Goal: Book appointment/travel/reservation

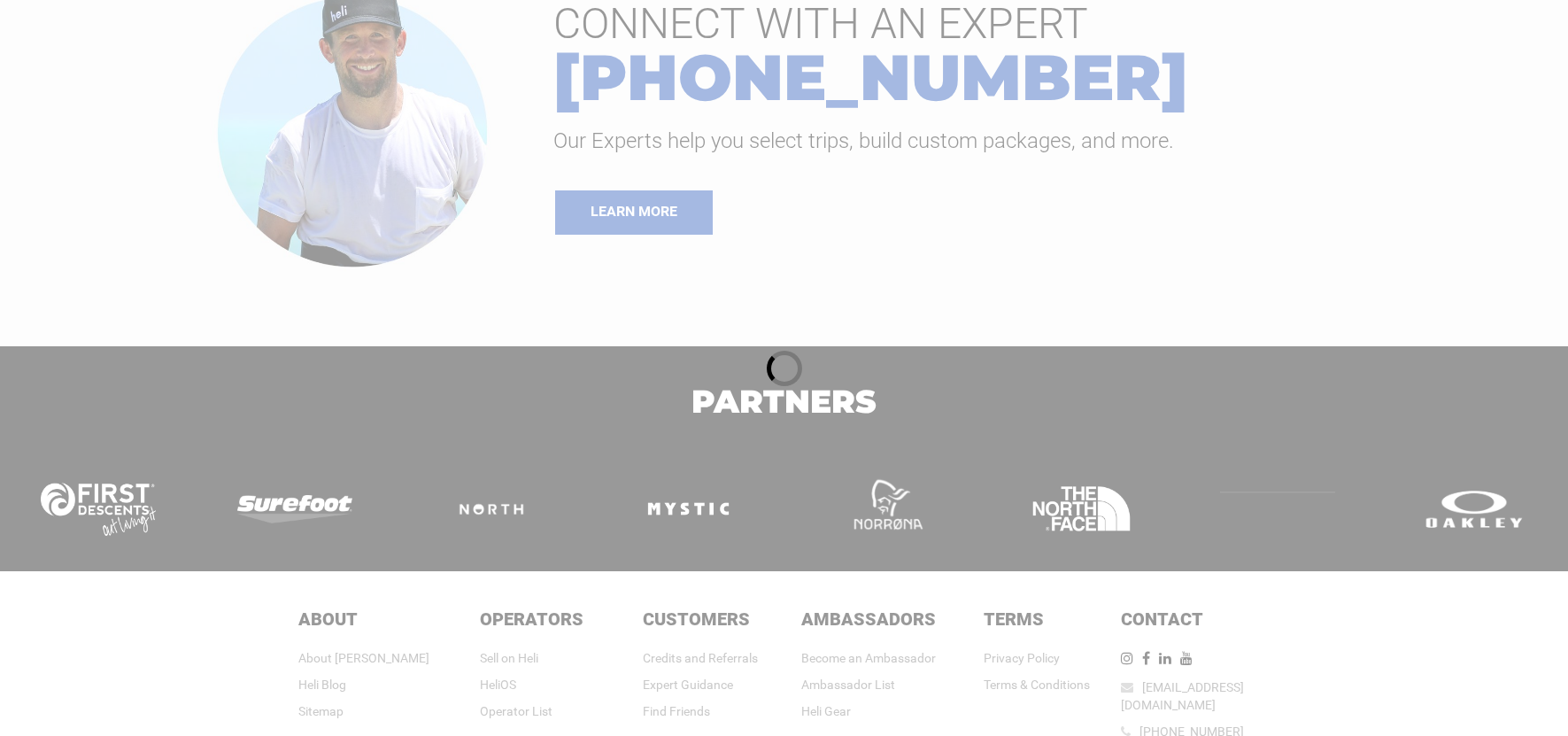
scroll to position [3818, 0]
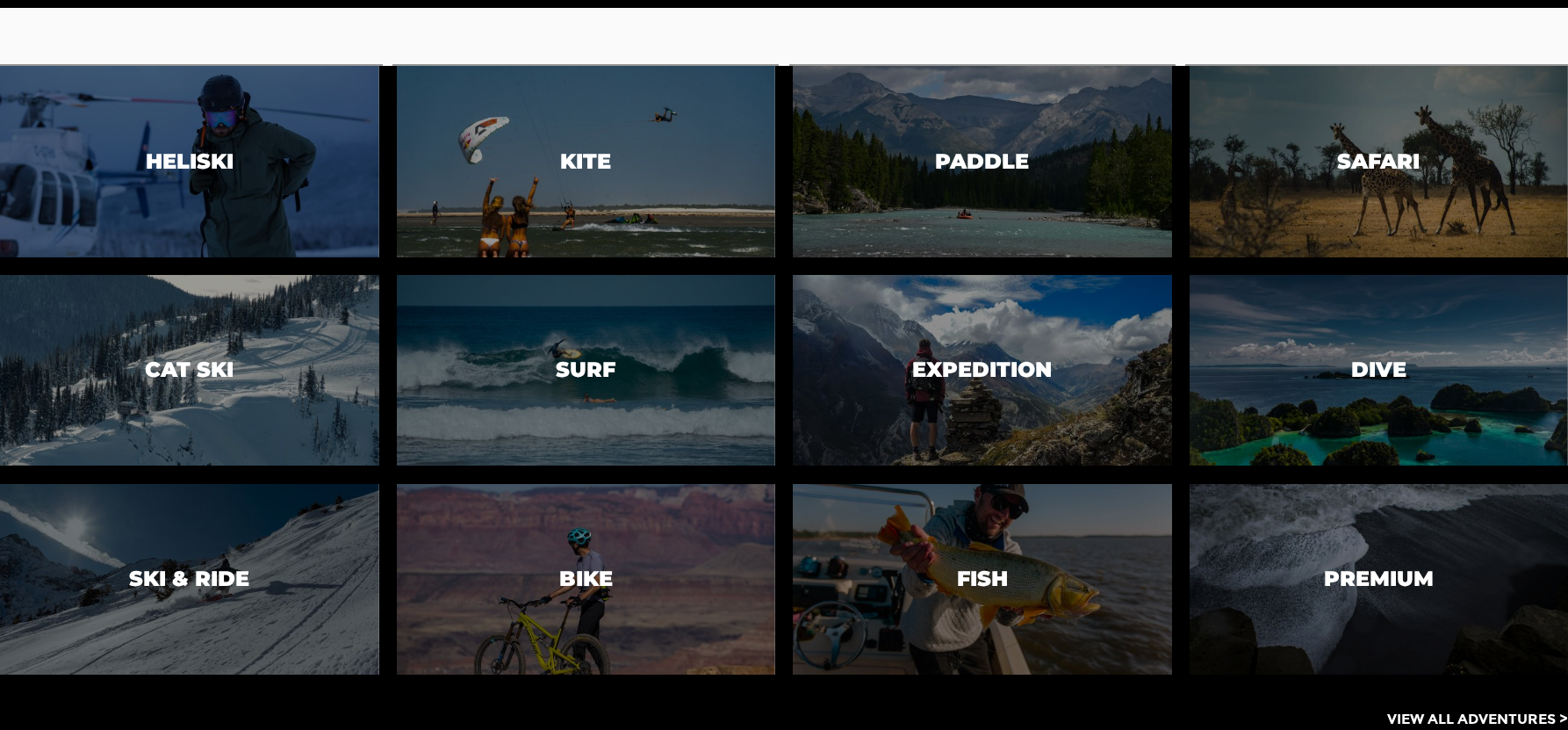
click at [552, 24] on section "CONNECT WITH AN EXPERT [PHONE_NUMBER] Our Experts help you select trips, build …" at bounding box center [784, 233] width 1568 height 450
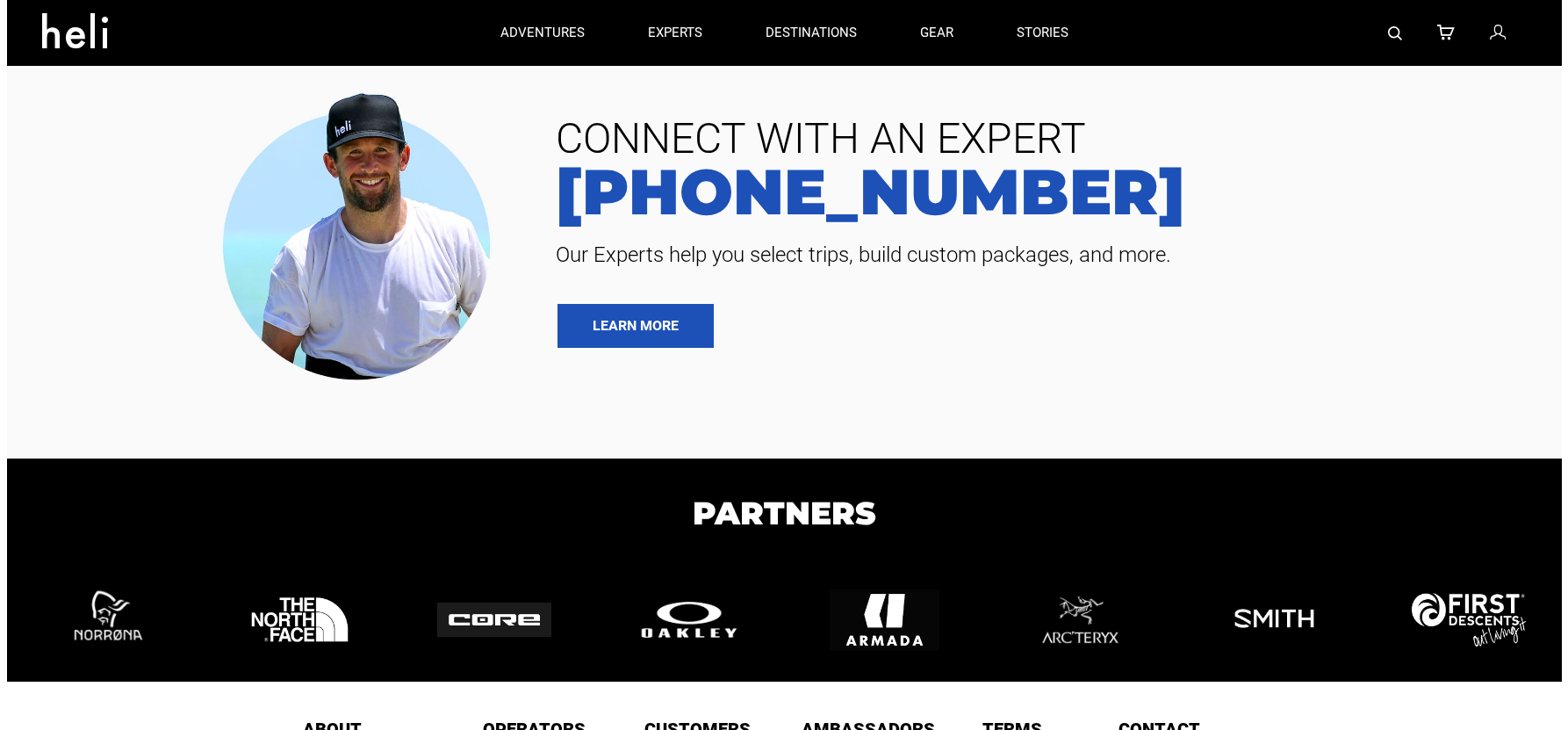
scroll to position [1331, 0]
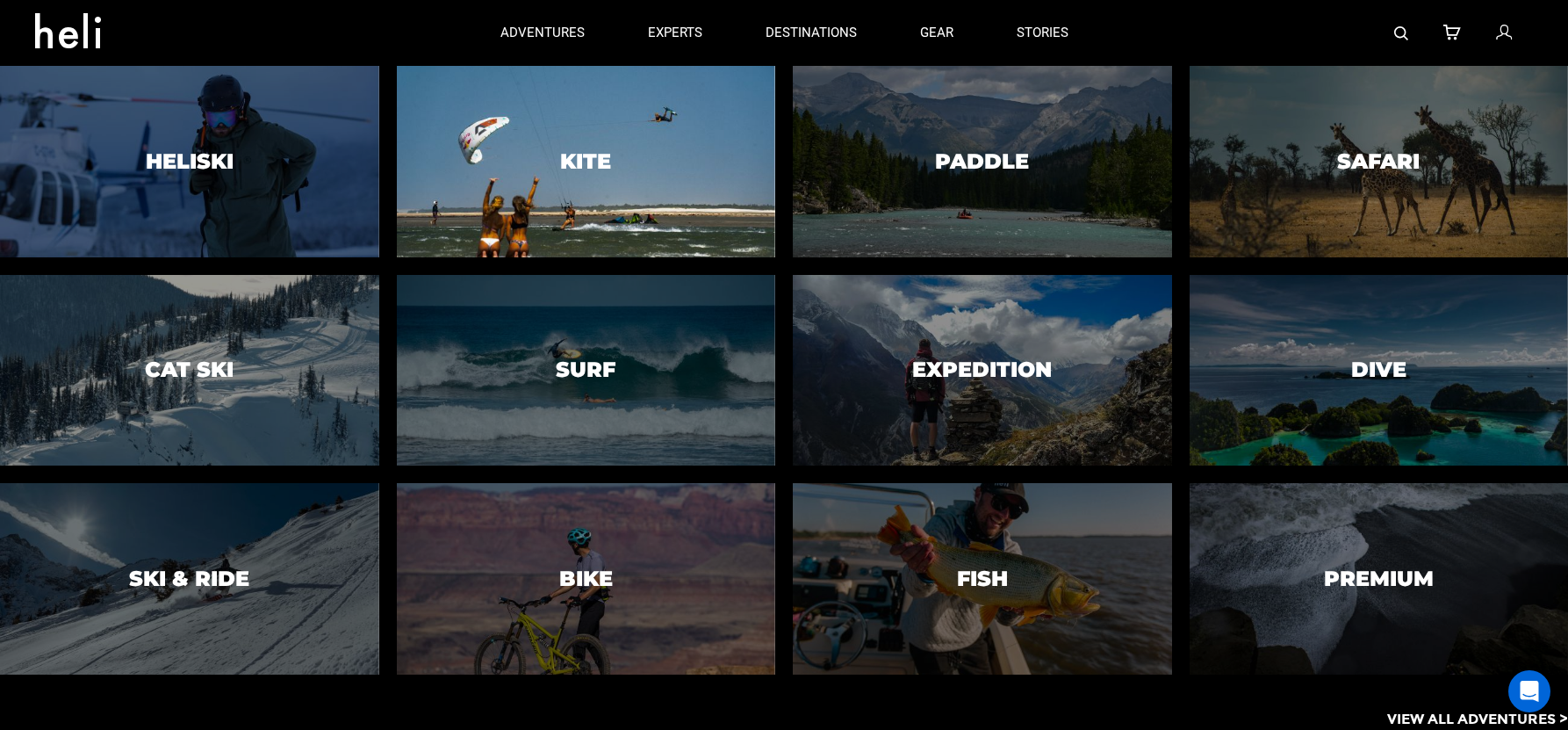
click at [555, 155] on div at bounding box center [586, 161] width 386 height 195
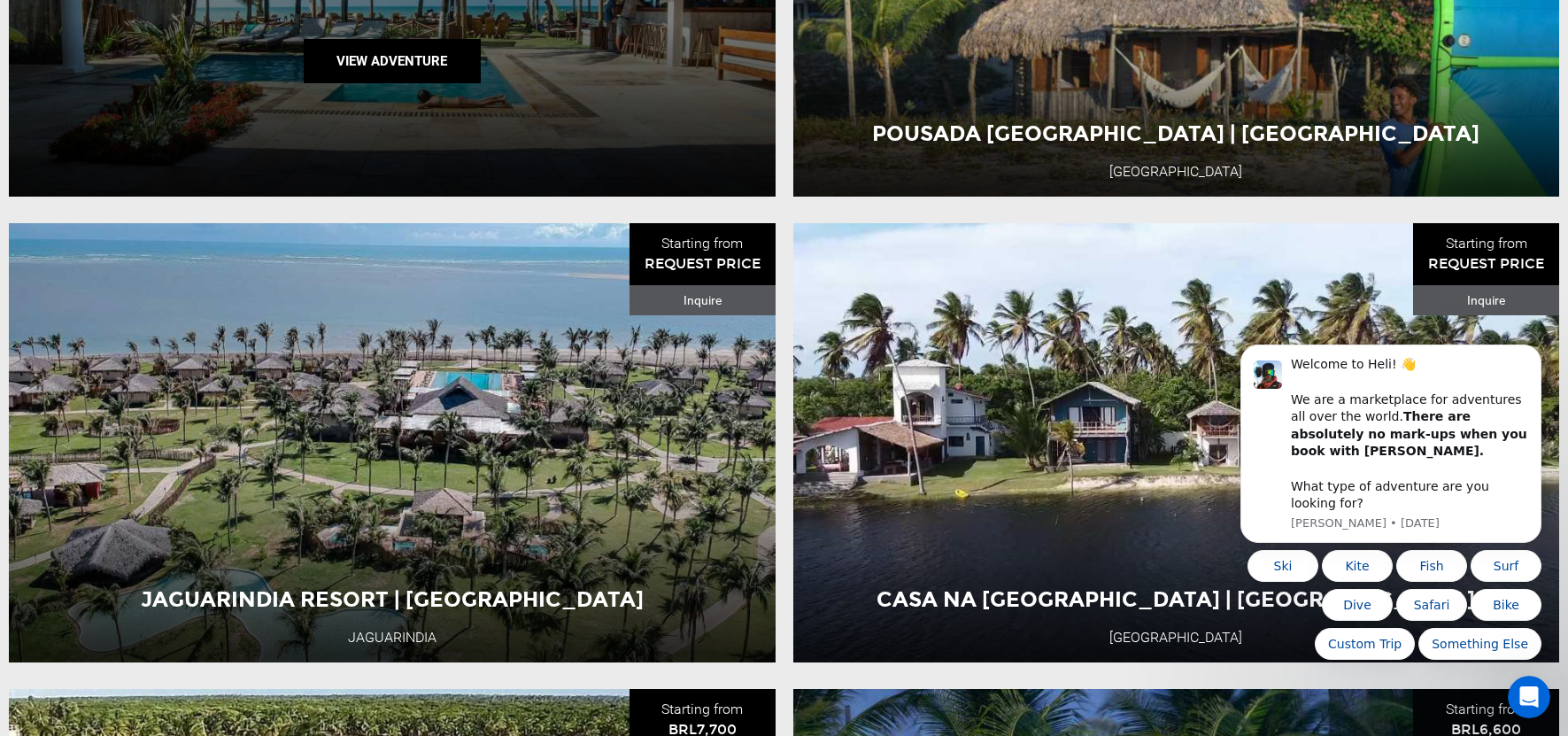
scroll to position [3011, 0]
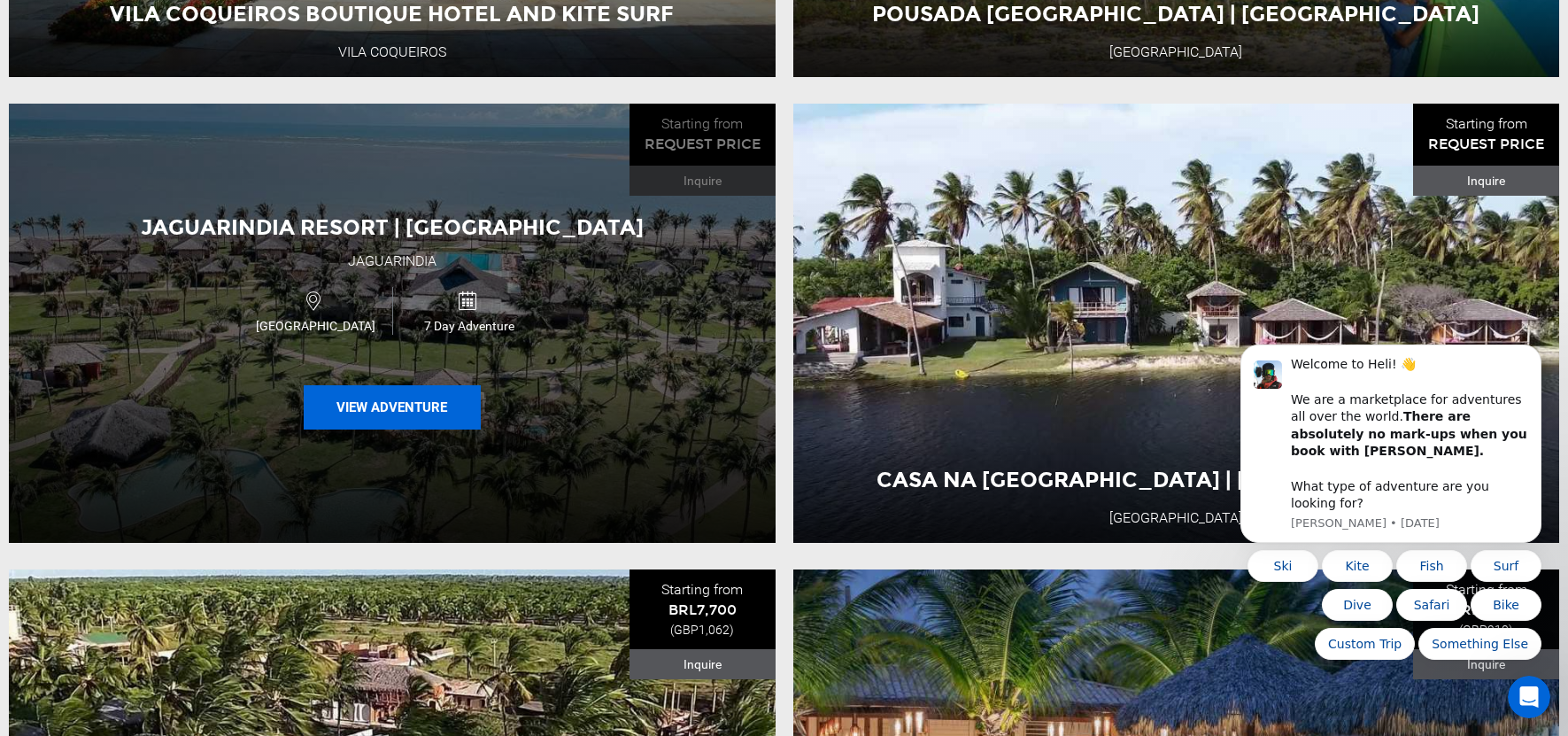
click at [437, 429] on button "View Adventure" at bounding box center [392, 407] width 177 height 44
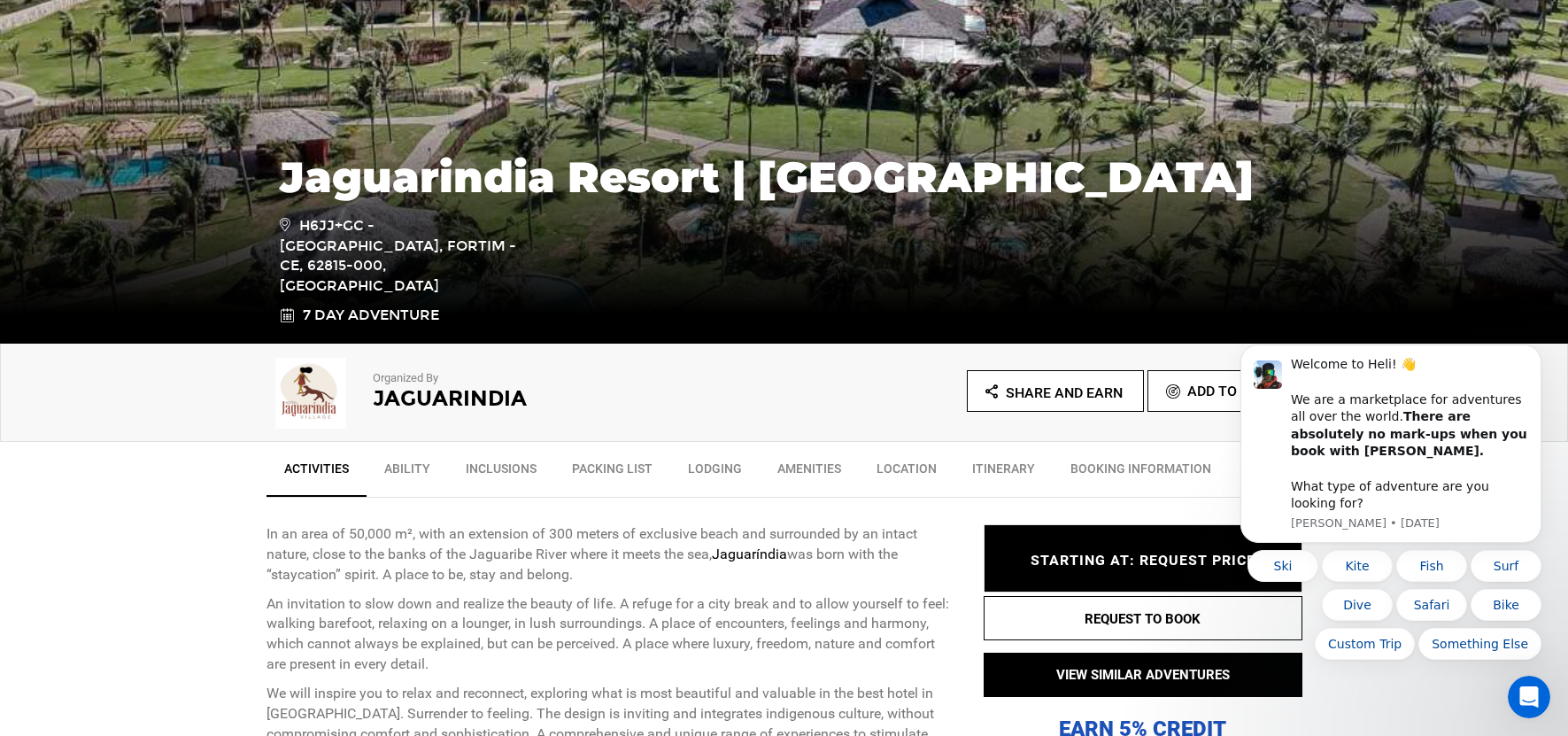
scroll to position [355, 0]
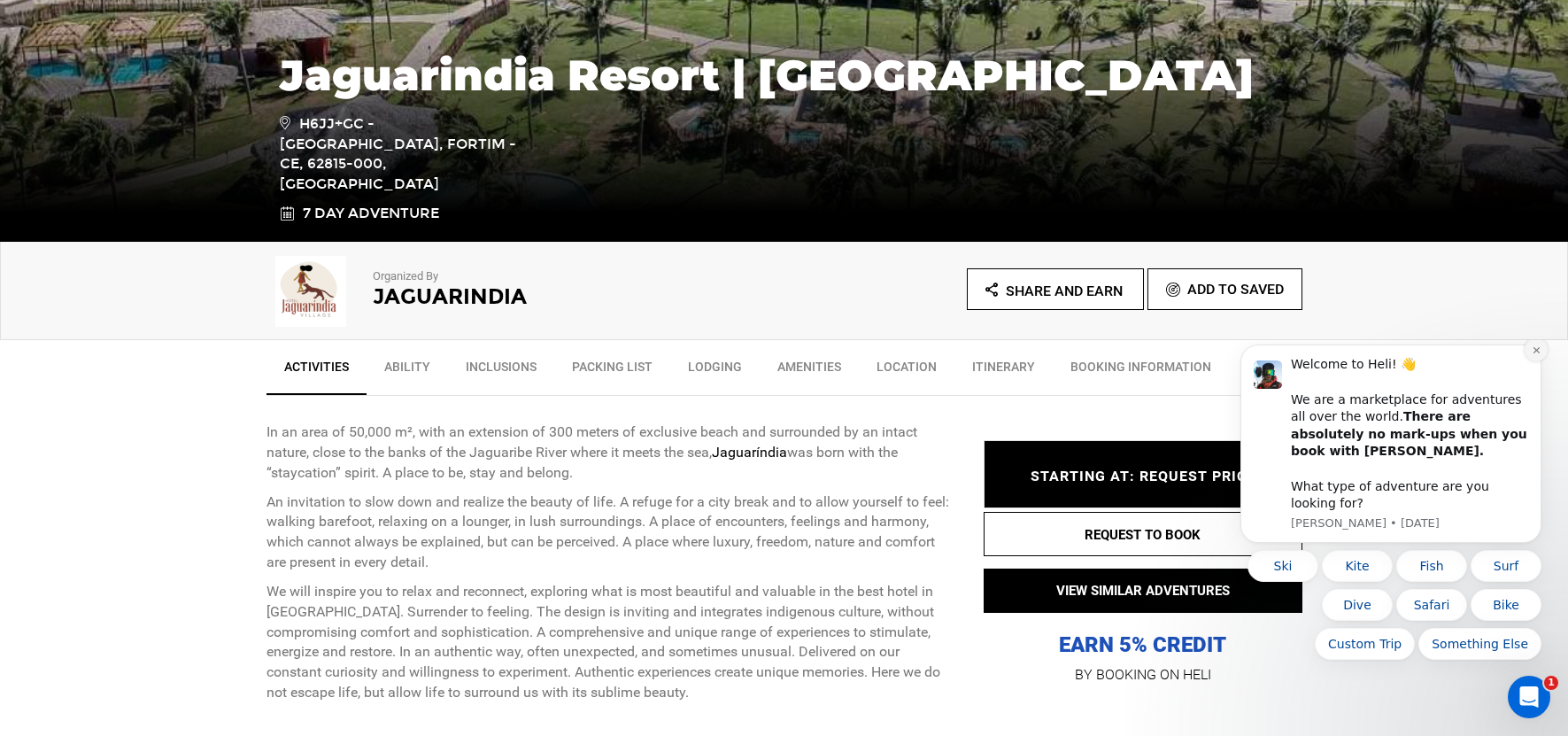
click at [1541, 361] on button "Dismiss notification" at bounding box center [1536, 349] width 23 height 23
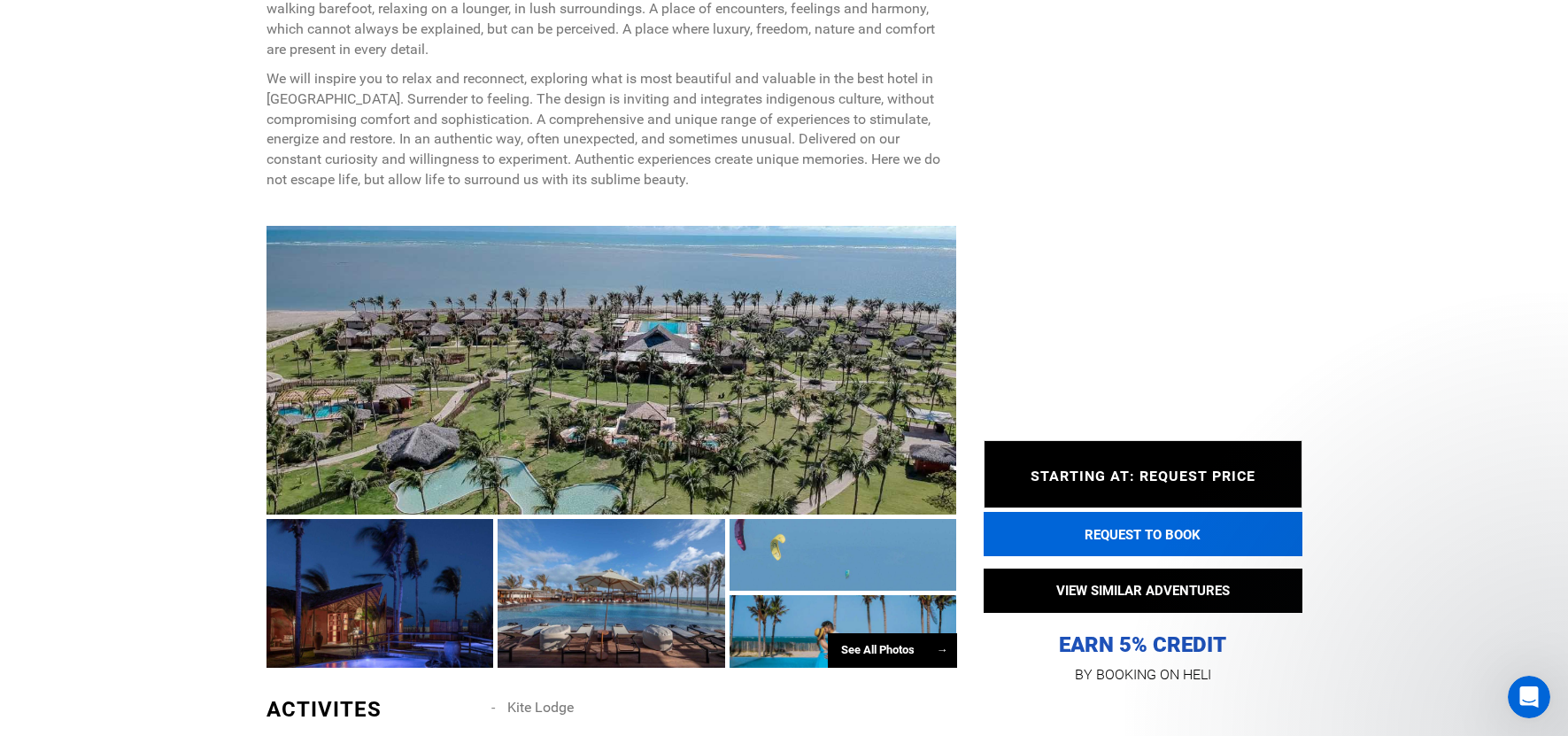
scroll to position [1063, 0]
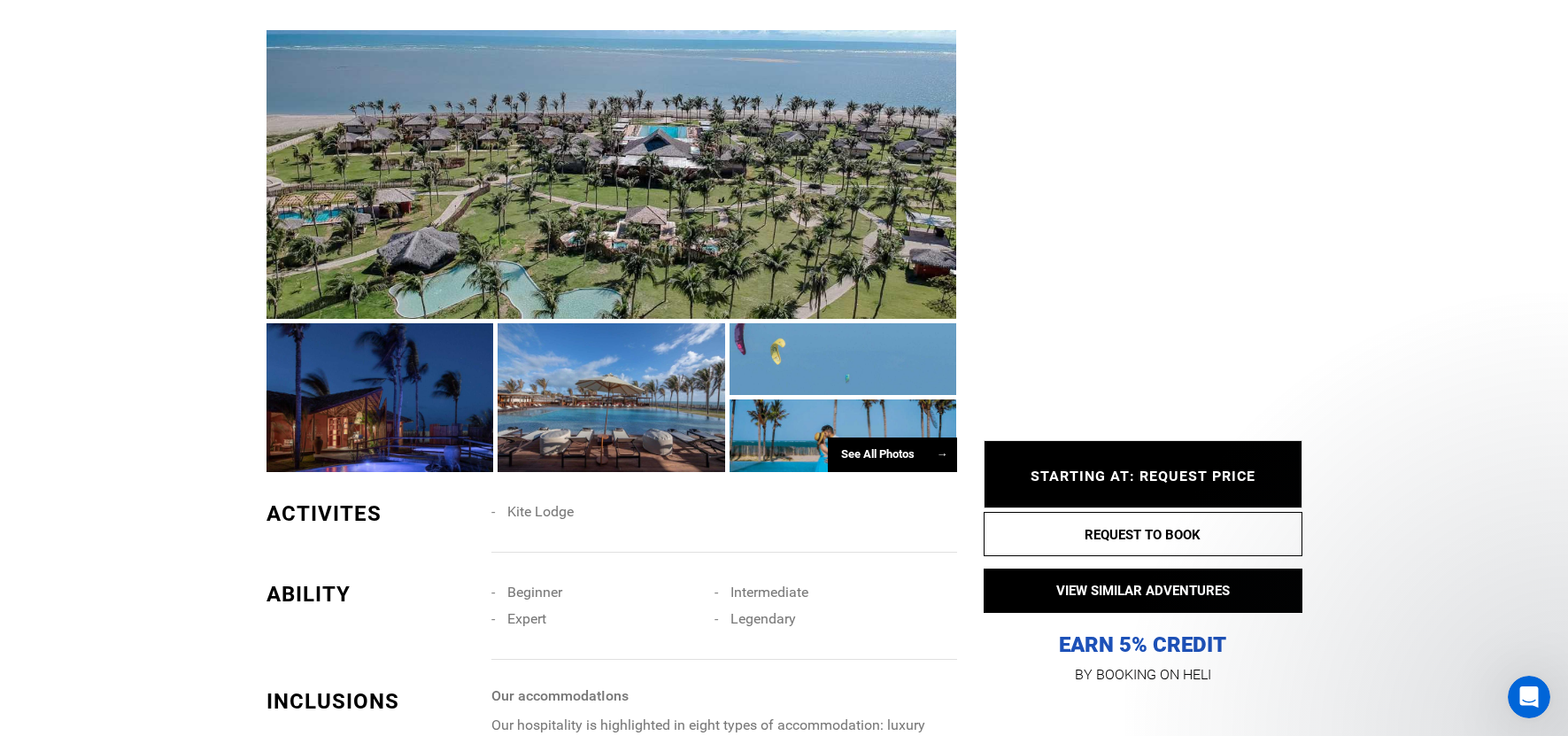
click at [609, 195] on div at bounding box center [612, 175] width 691 height 289
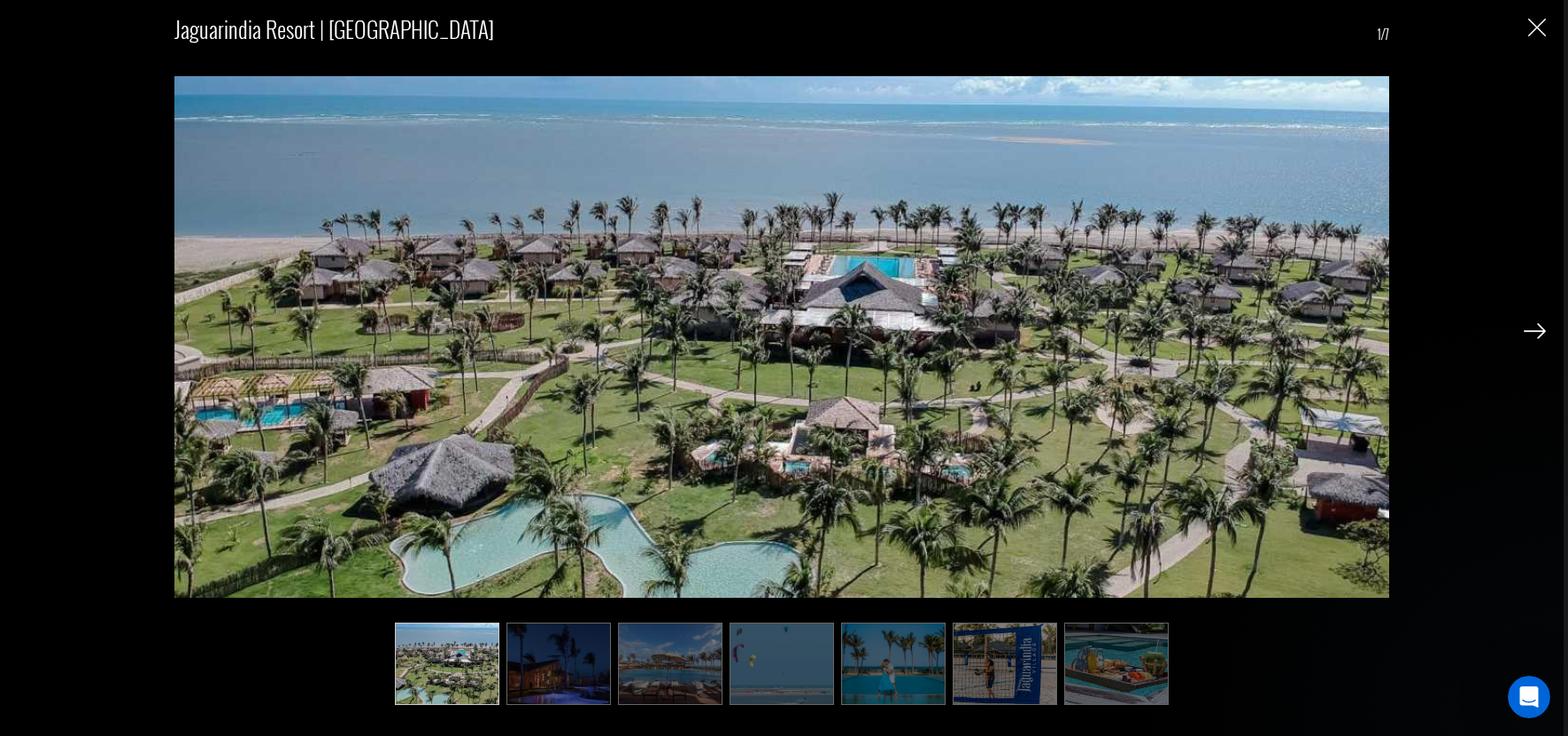
click at [1535, 331] on img at bounding box center [1535, 331] width 22 height 16
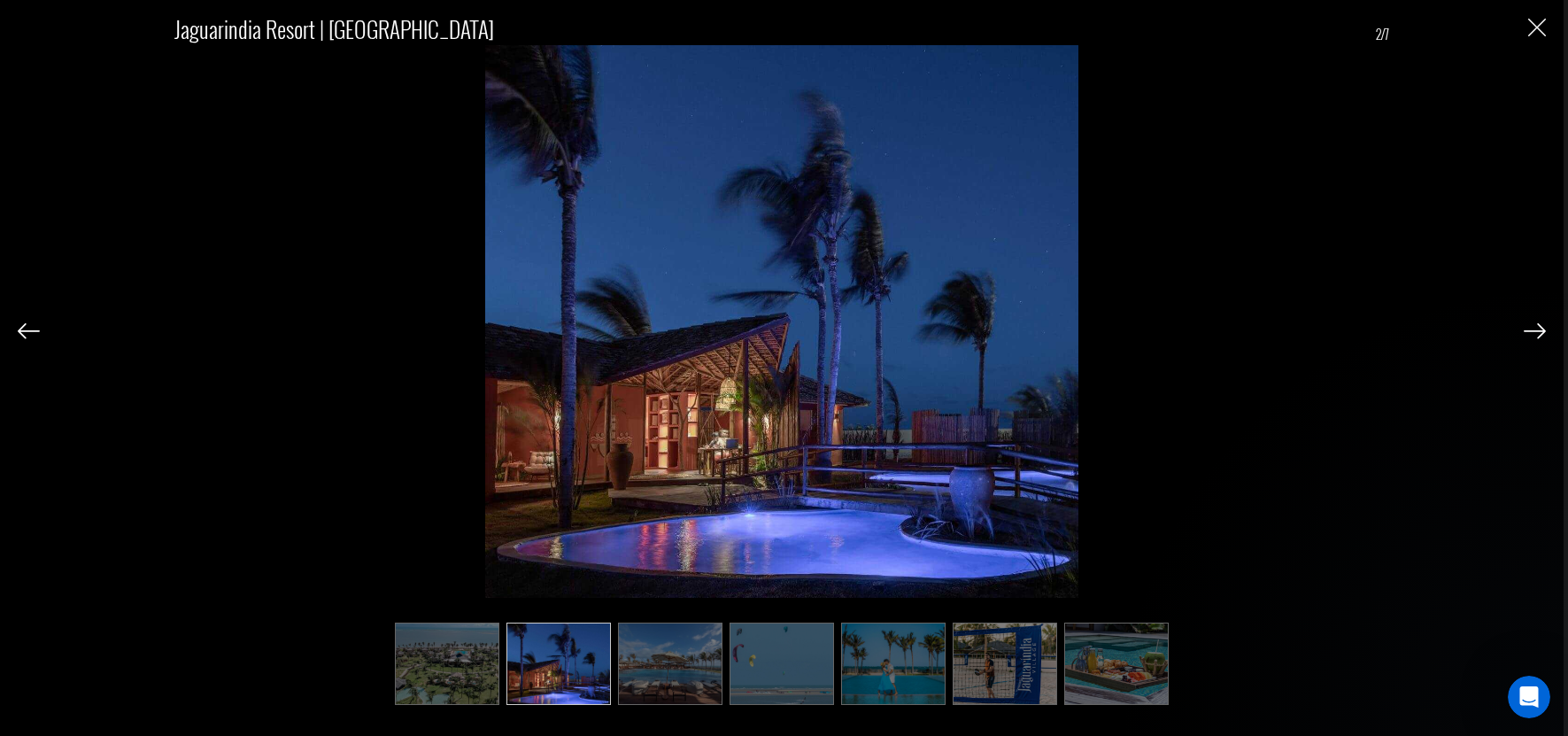
click at [1535, 331] on img at bounding box center [1535, 331] width 22 height 16
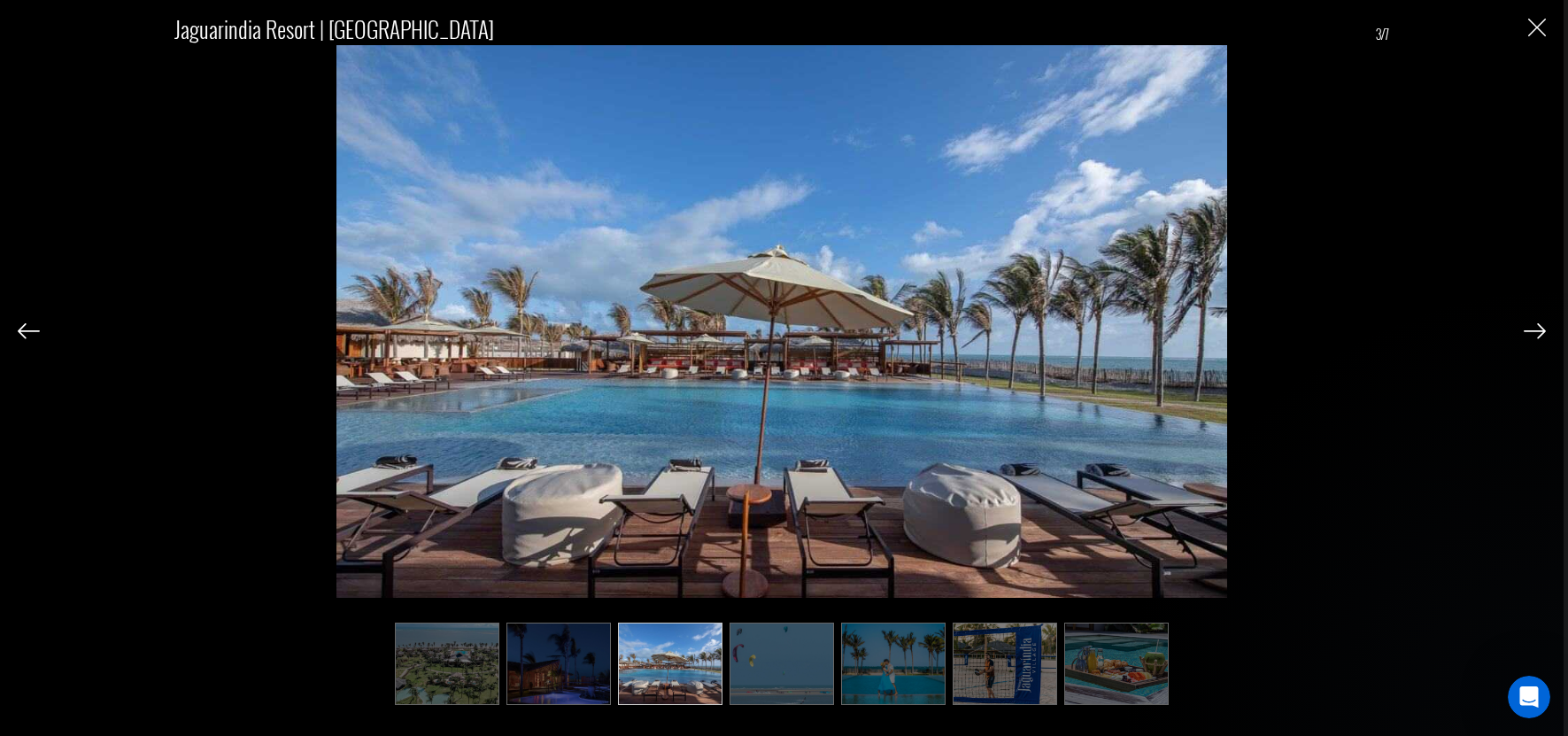
click at [1535, 331] on img at bounding box center [1535, 331] width 22 height 16
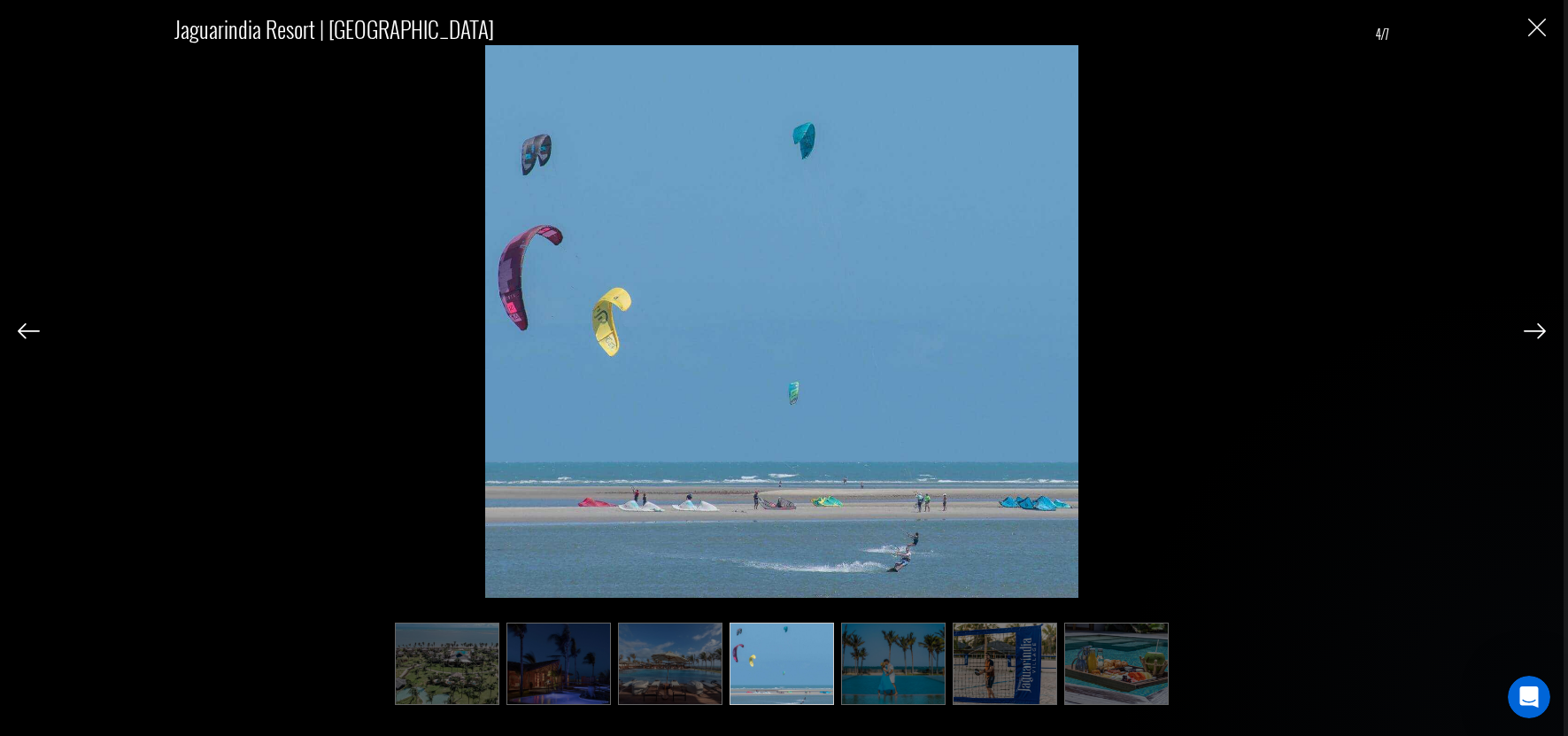
click at [1535, 331] on img at bounding box center [1535, 331] width 22 height 16
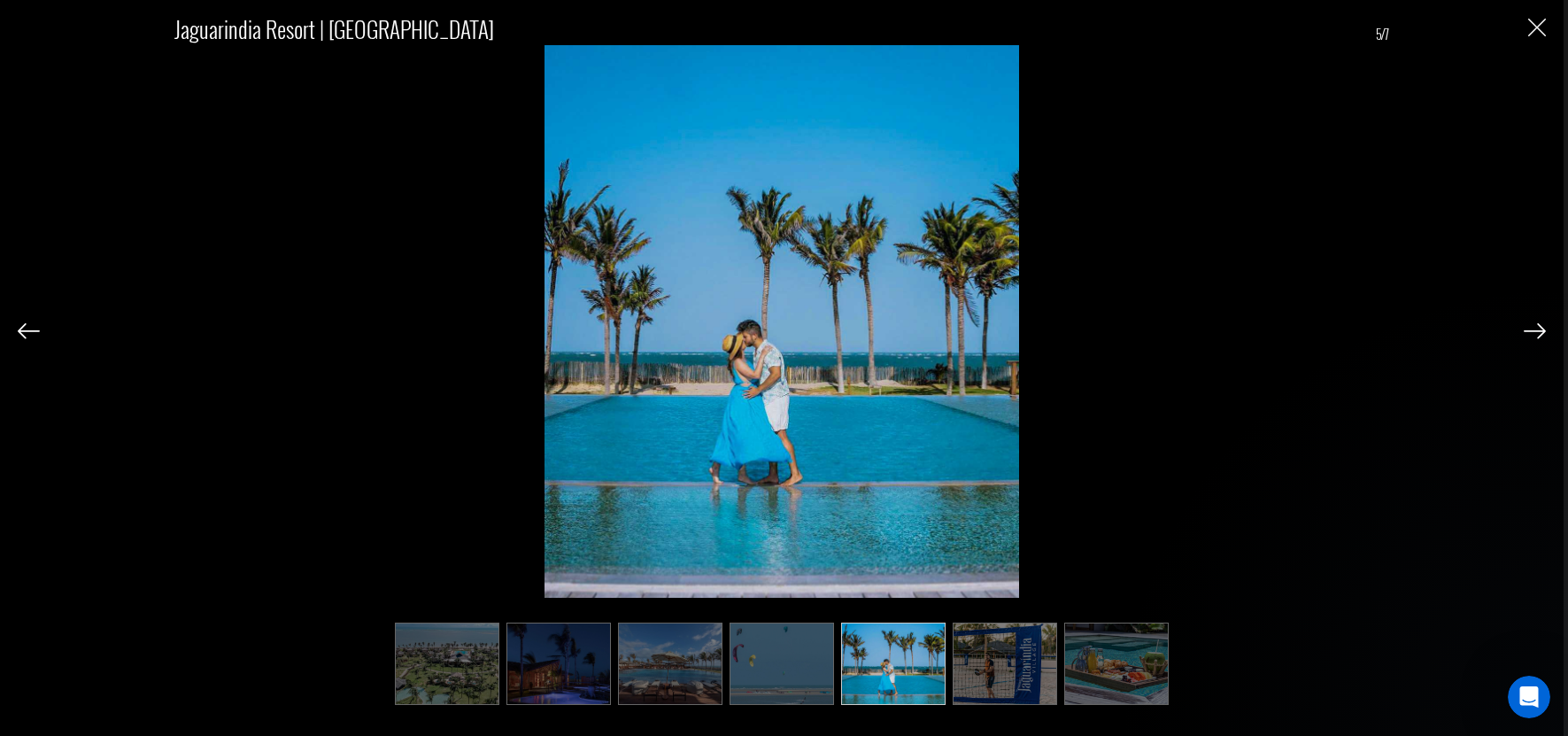
click at [1534, 331] on img at bounding box center [1535, 331] width 22 height 16
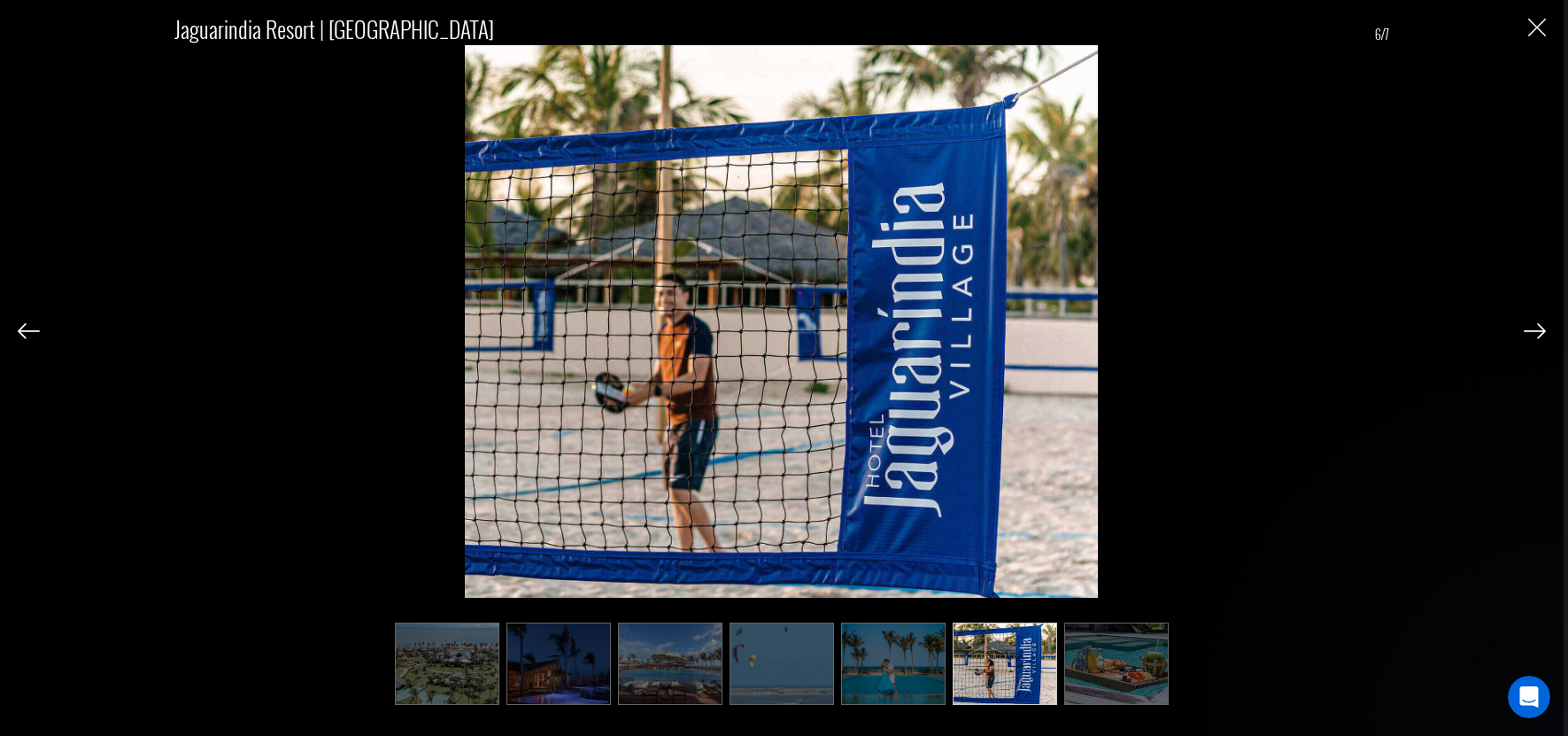
click at [1534, 331] on img at bounding box center [1535, 331] width 22 height 16
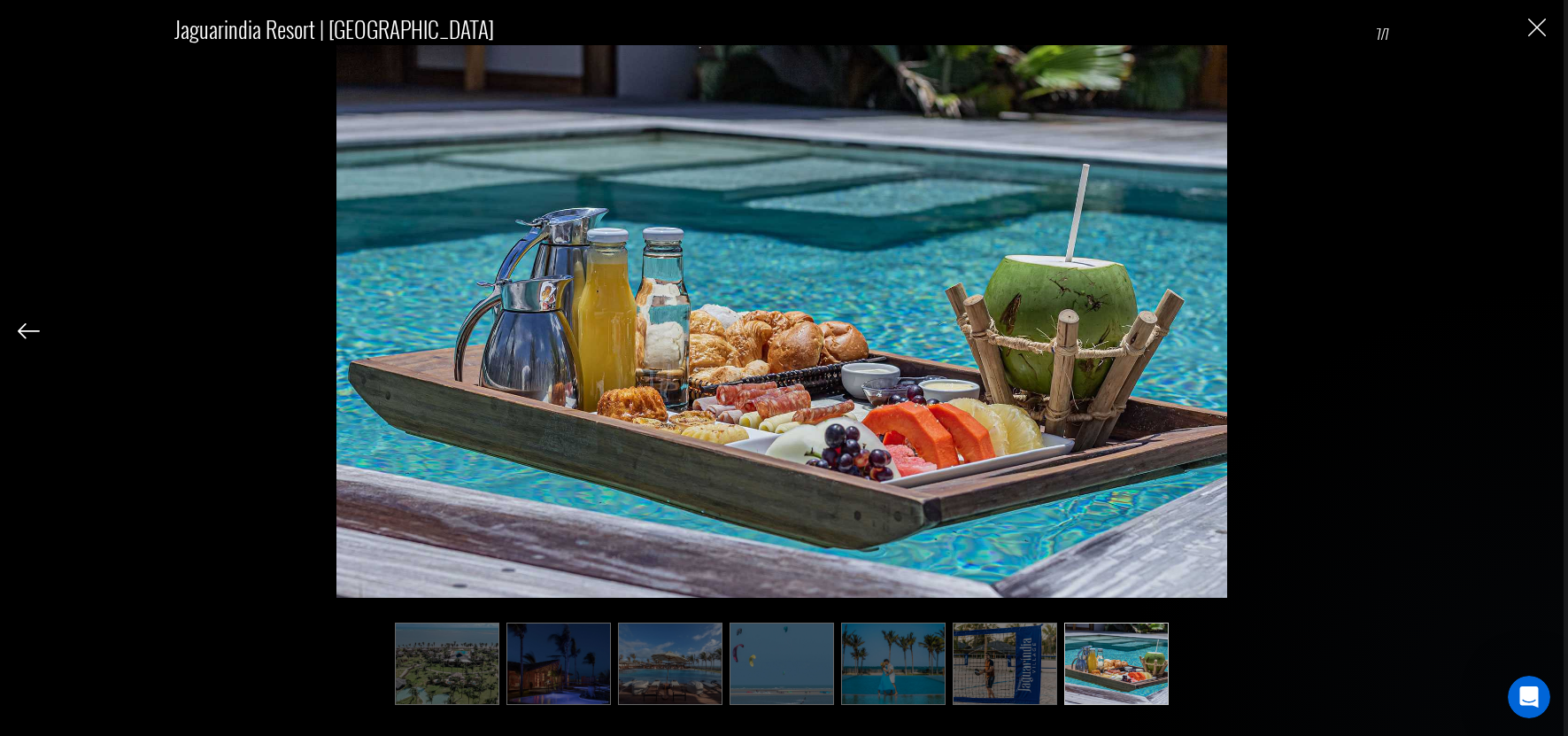
click at [1534, 333] on div "Jaguarindia Resort | [GEOGRAPHIC_DATA] 7/7" at bounding box center [781, 349] width 1528 height 698
click at [1539, 33] on img "Close" at bounding box center [1536, 27] width 17 height 17
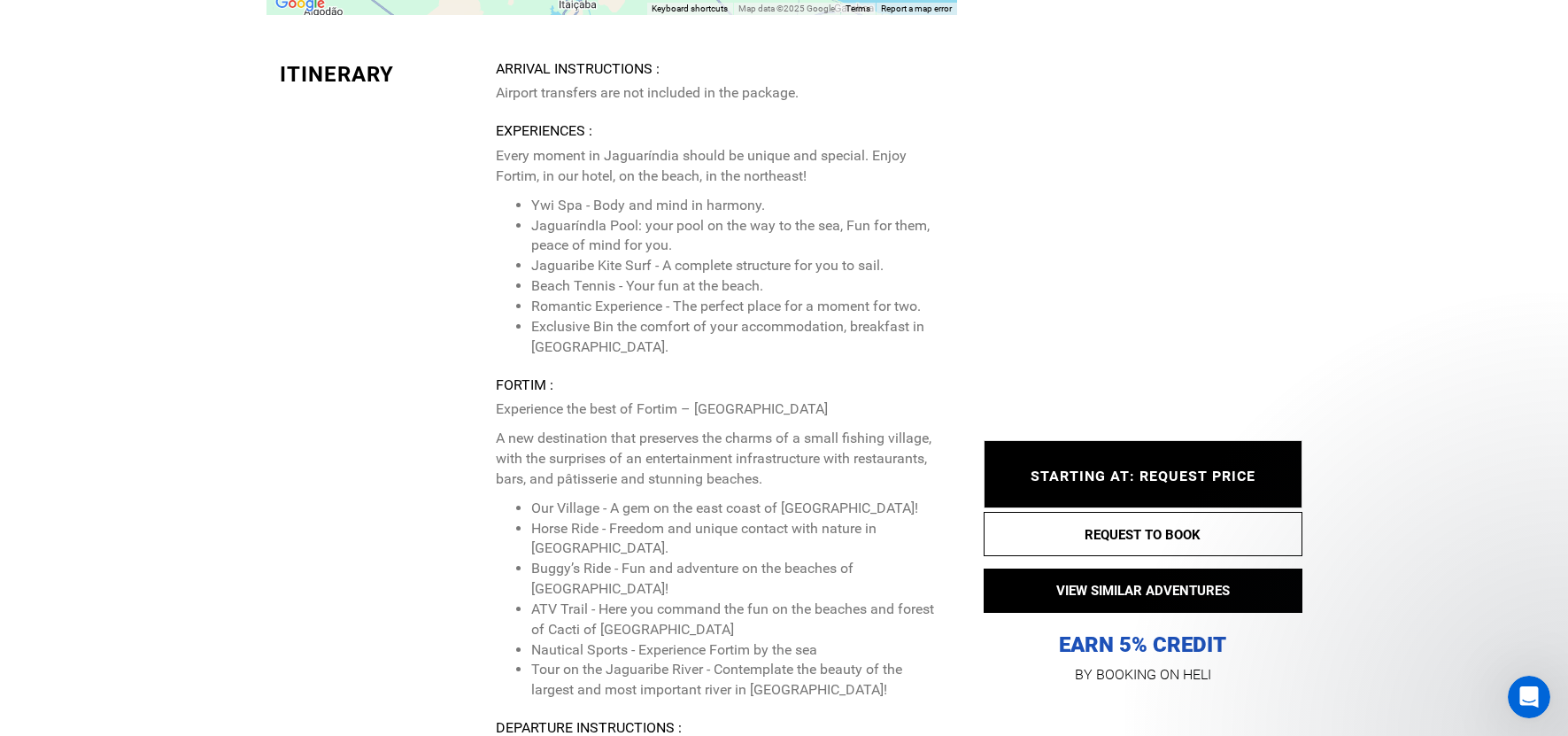
scroll to position [4073, 0]
